Goal: Information Seeking & Learning: Learn about a topic

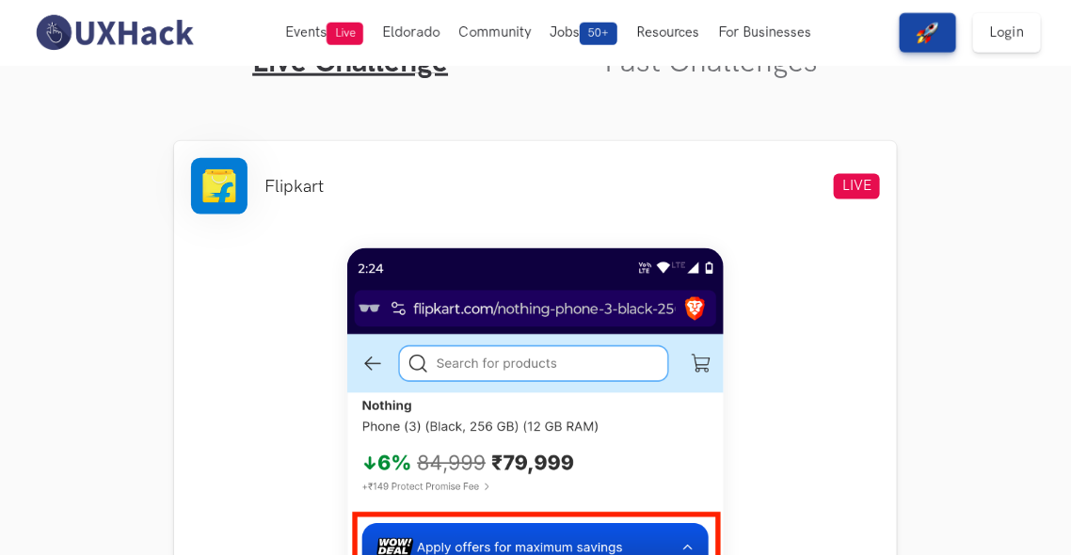
scroll to position [565, 0]
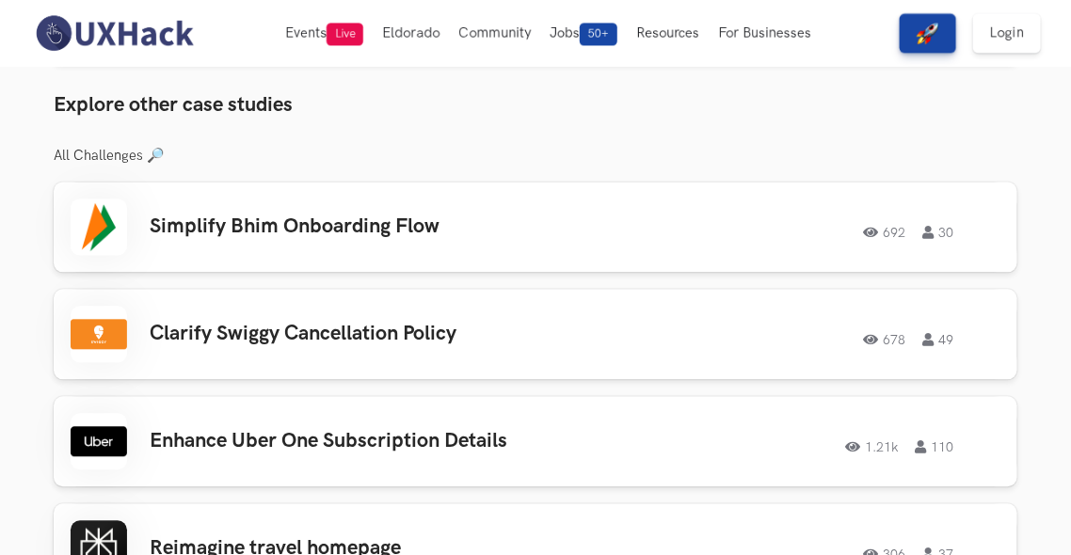
scroll to position [1129, 0]
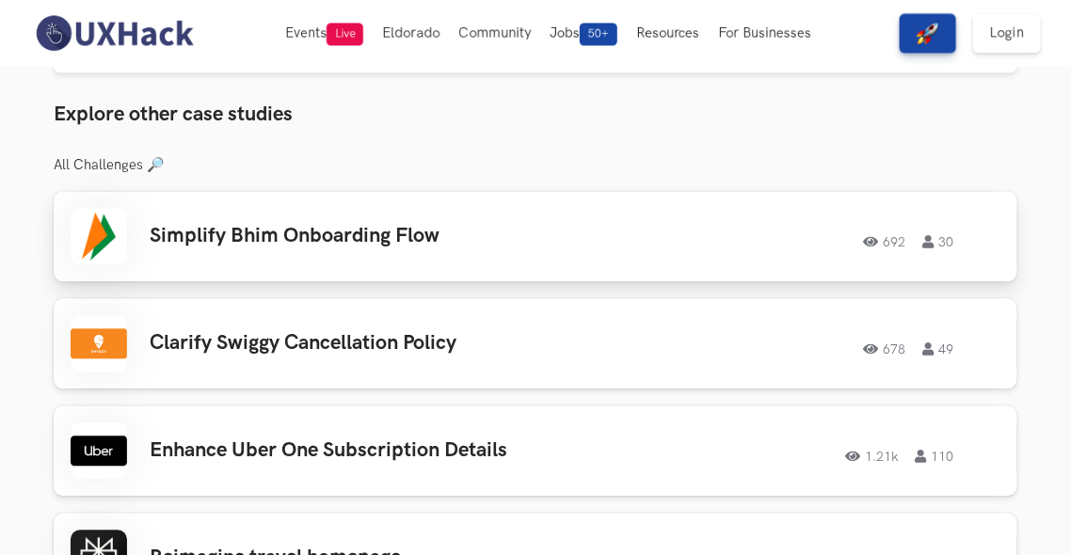
click at [318, 218] on div "Simplify Bhim Onboarding Flow 692 30 692 30" at bounding box center [536, 236] width 930 height 56
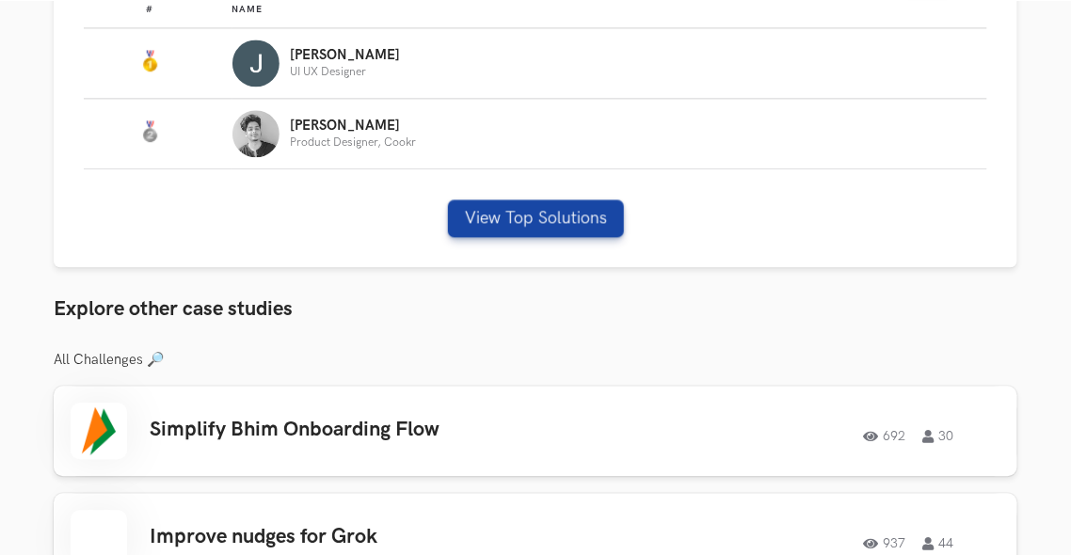
scroll to position [1317, 0]
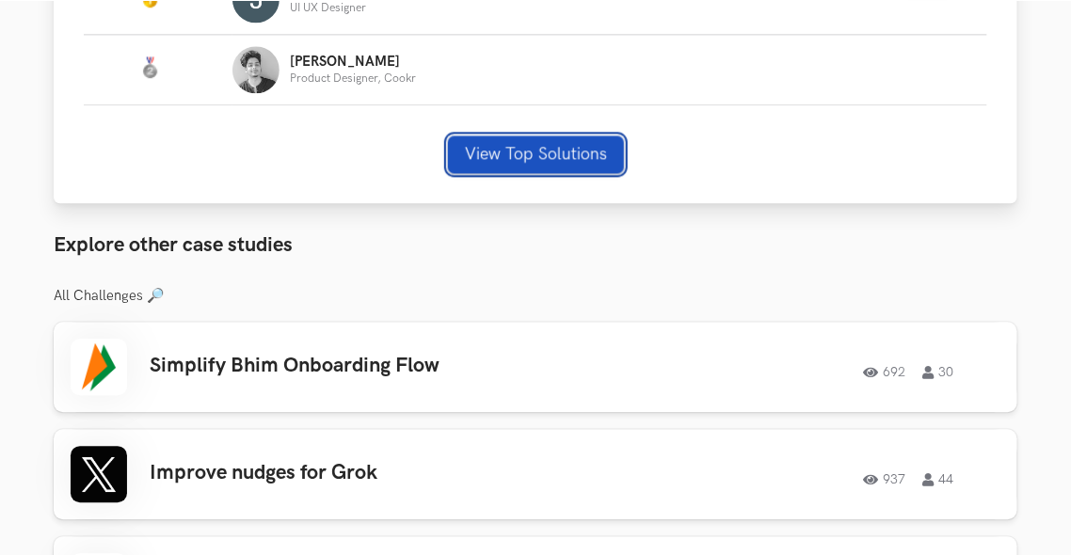
click at [535, 153] on button "View Top Solutions" at bounding box center [536, 155] width 176 height 38
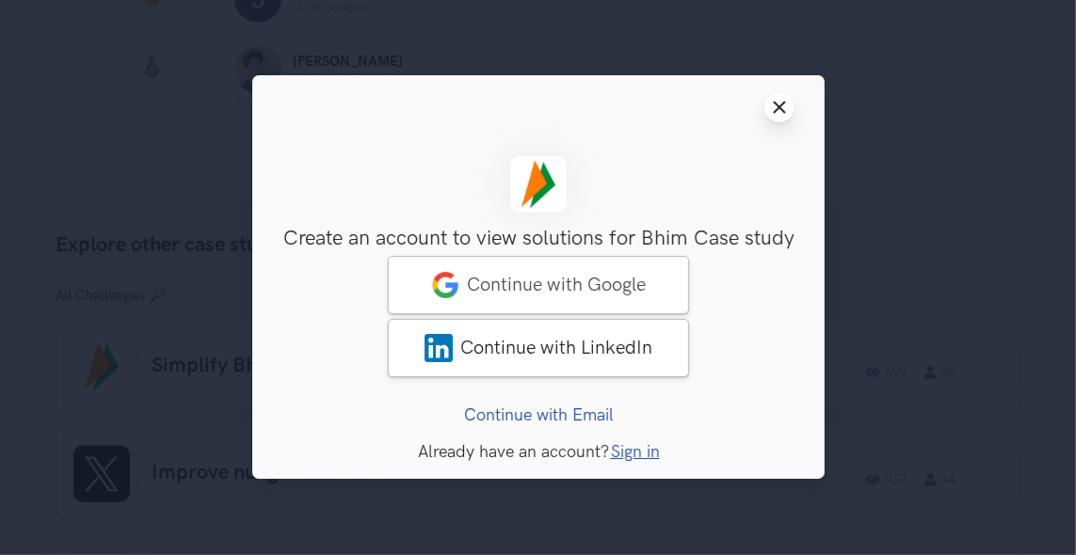
click at [781, 109] on line at bounding box center [778, 108] width 10 height 10
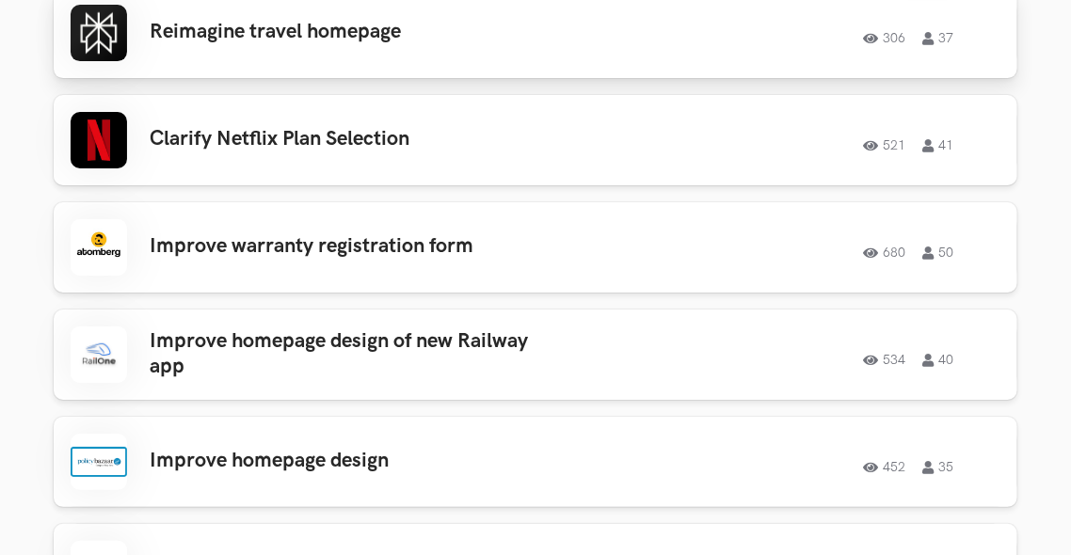
scroll to position [1976, 0]
